Goal: Task Accomplishment & Management: Manage account settings

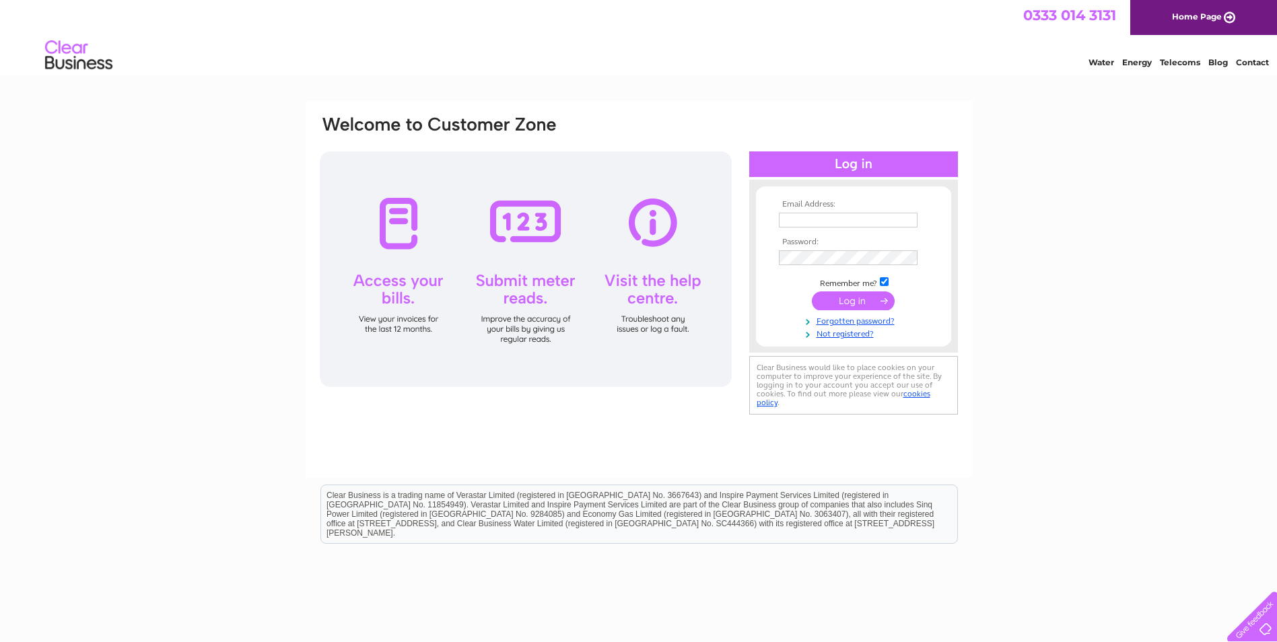
type input "[EMAIL_ADDRESS][DOMAIN_NAME]"
click at [854, 300] on input "submit" at bounding box center [853, 300] width 83 height 19
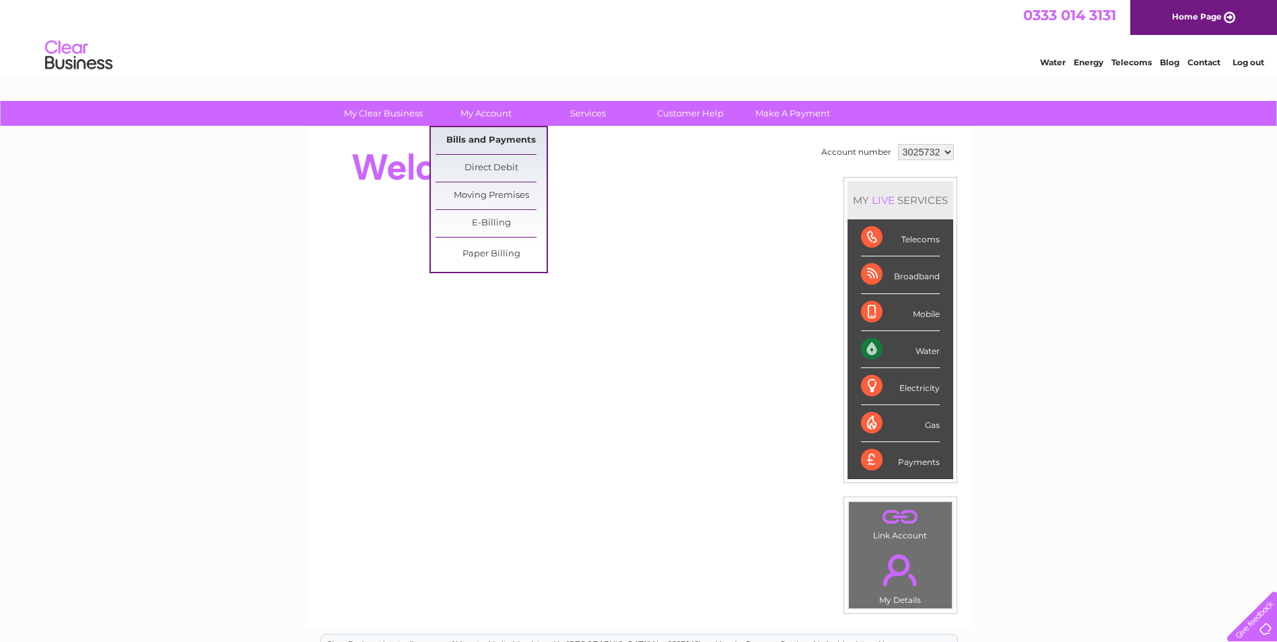
click at [483, 136] on link "Bills and Payments" at bounding box center [490, 140] width 111 height 27
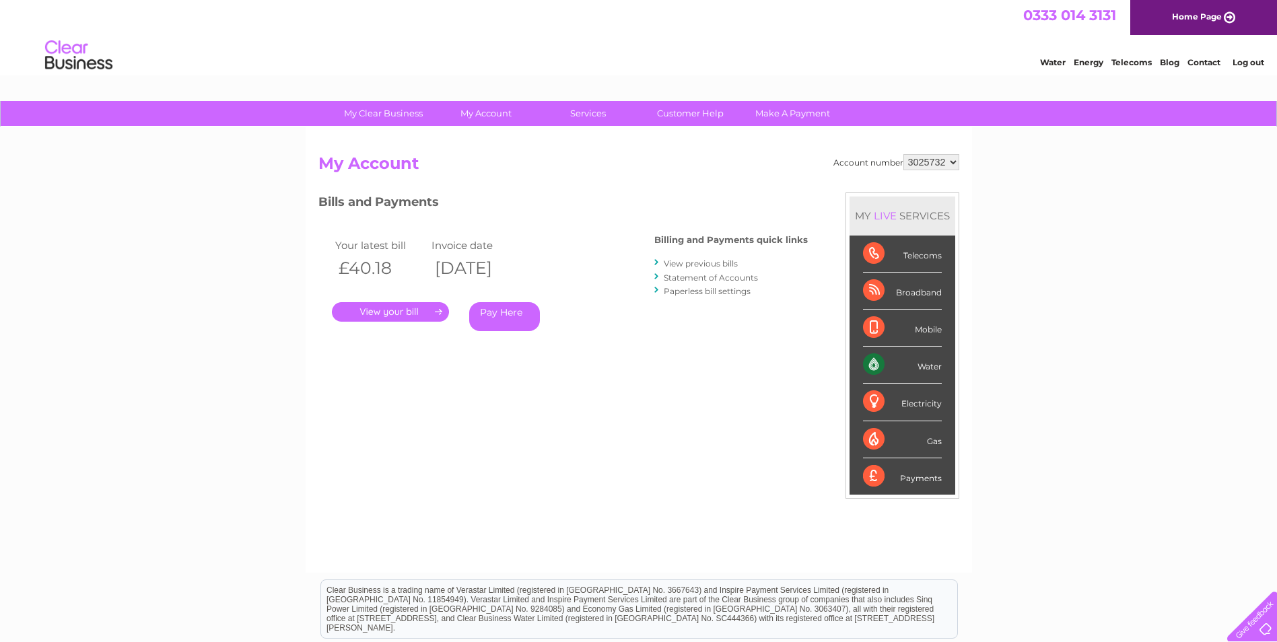
click at [388, 308] on link "." at bounding box center [390, 312] width 117 height 20
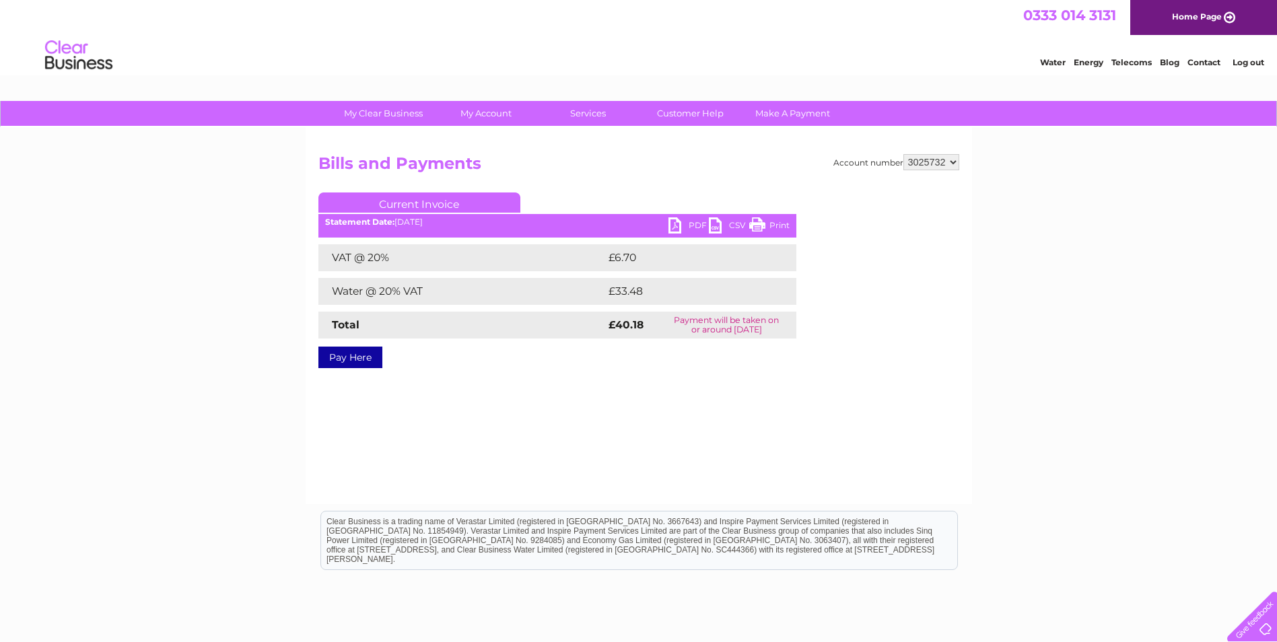
click at [689, 223] on link "PDF" at bounding box center [688, 227] width 40 height 20
click at [690, 227] on link "PDF" at bounding box center [688, 227] width 40 height 20
